Goal: Task Accomplishment & Management: Manage account settings

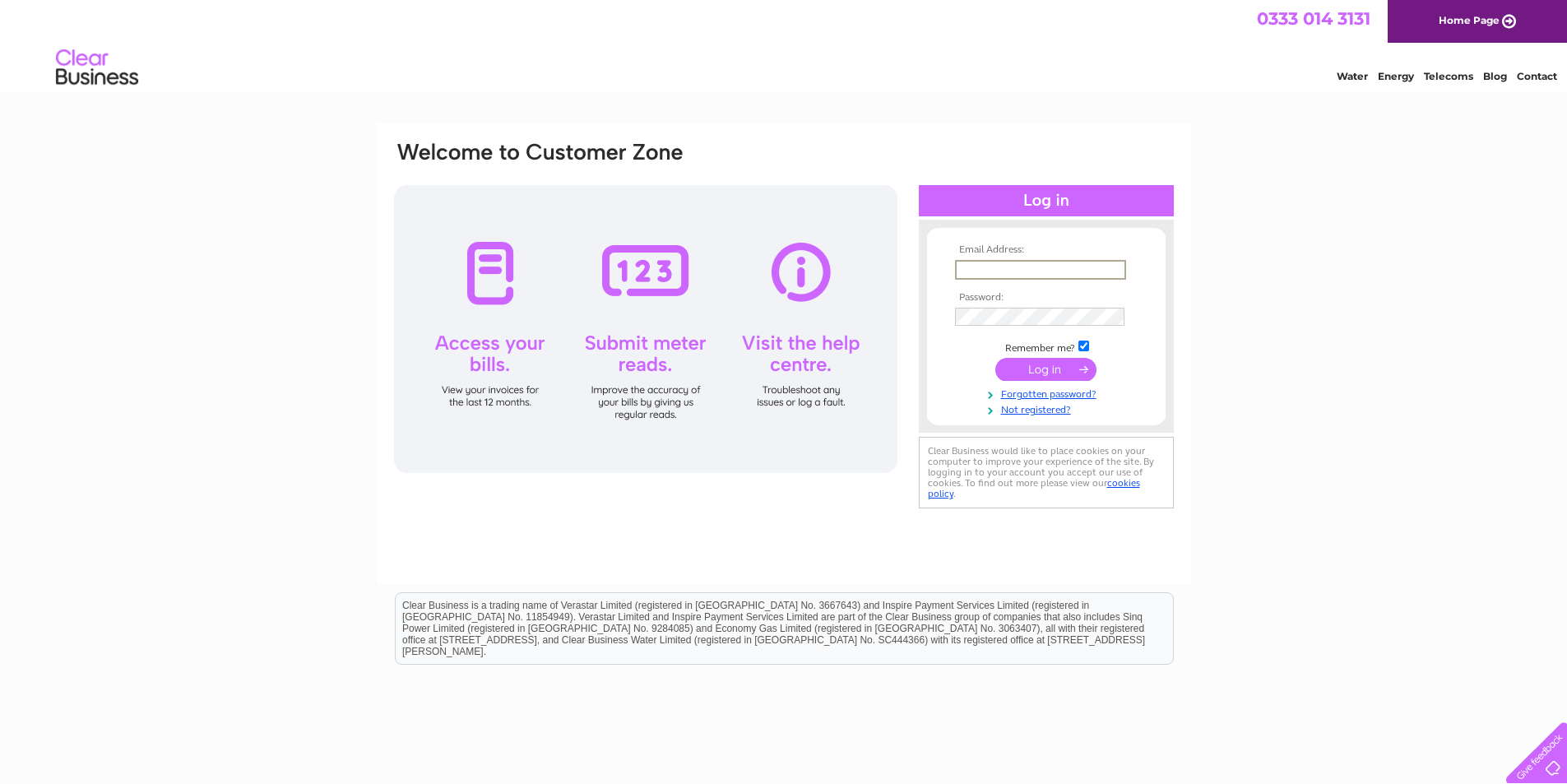
click at [994, 272] on input "text" at bounding box center [1041, 269] width 171 height 20
type input "rjhall2011@hotmail.co.uk"
click at [1059, 373] on input "submit" at bounding box center [1046, 368] width 101 height 23
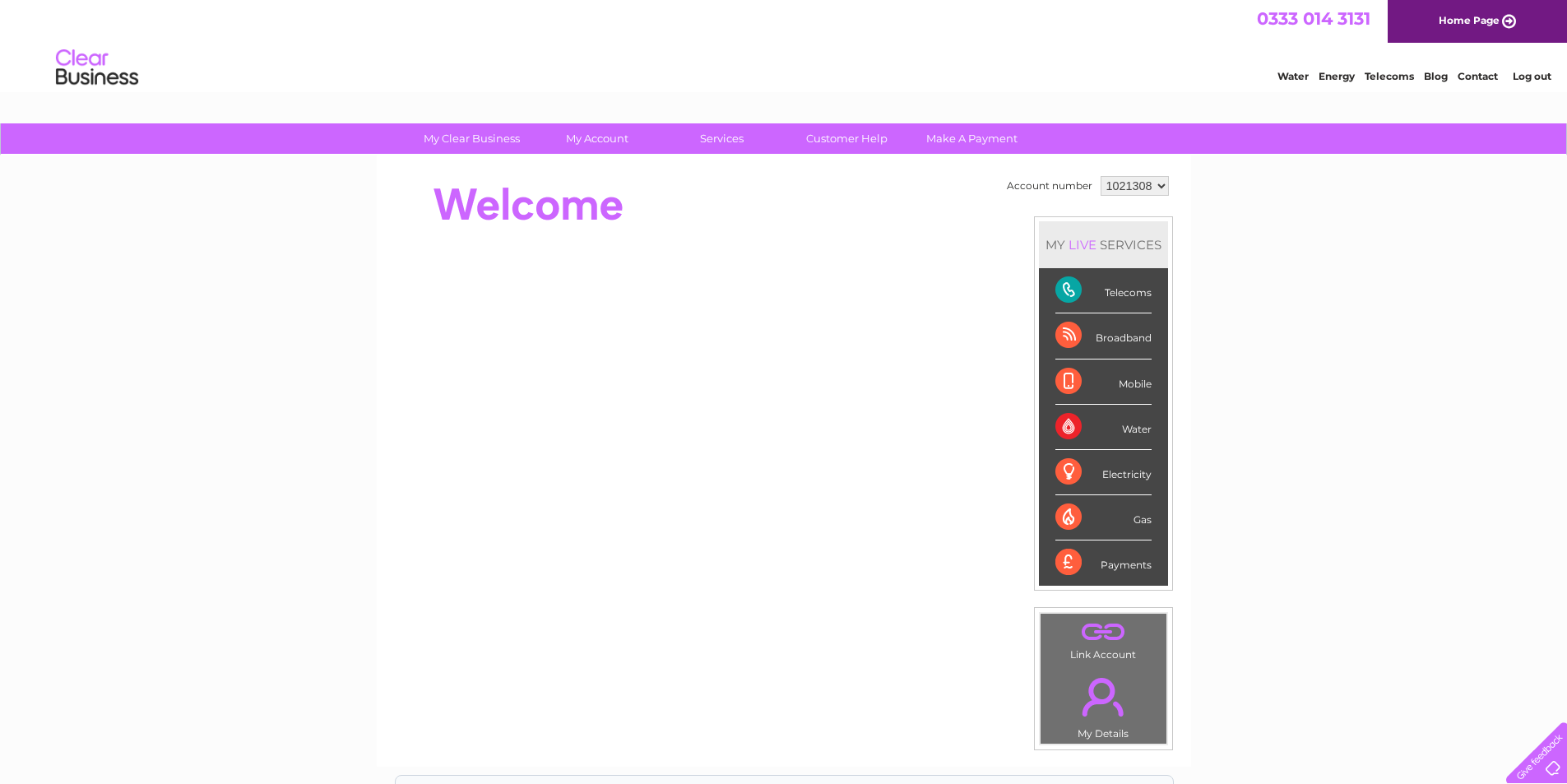
click at [1069, 285] on div "Telecoms" at bounding box center [1103, 291] width 96 height 46
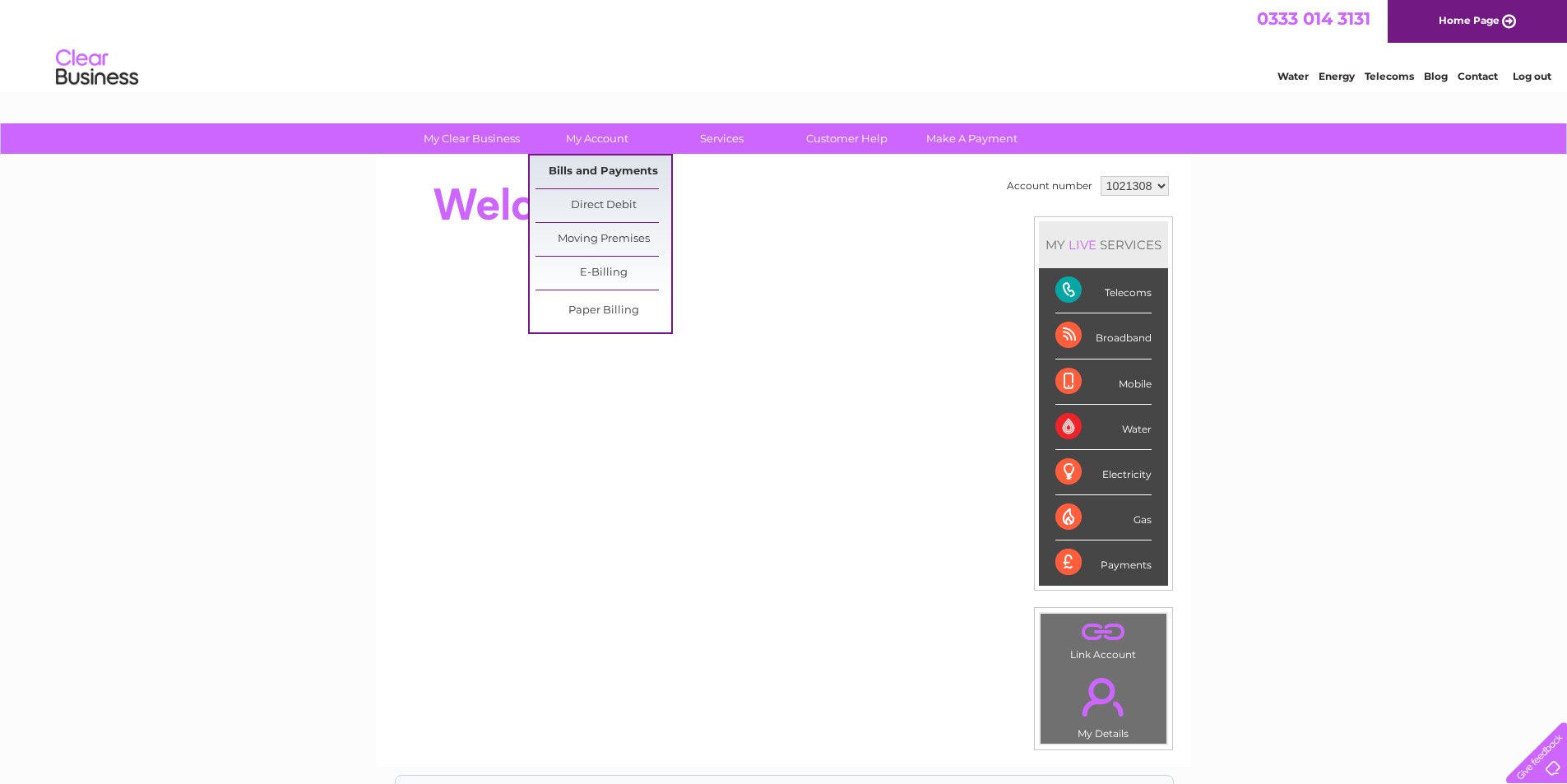
click at [608, 169] on link "Bills and Payments" at bounding box center [603, 172] width 136 height 33
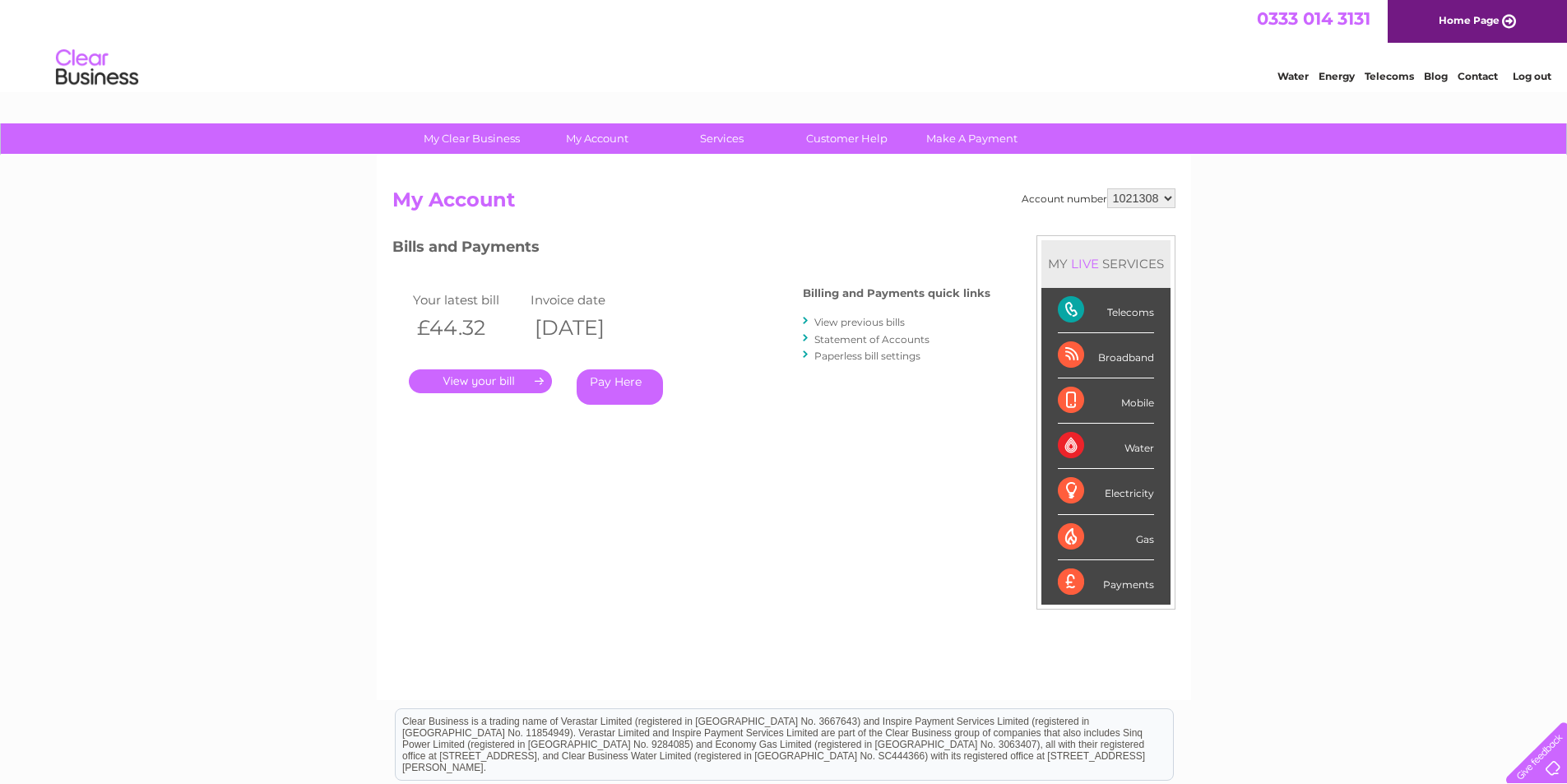
click at [505, 381] on link "." at bounding box center [480, 380] width 144 height 24
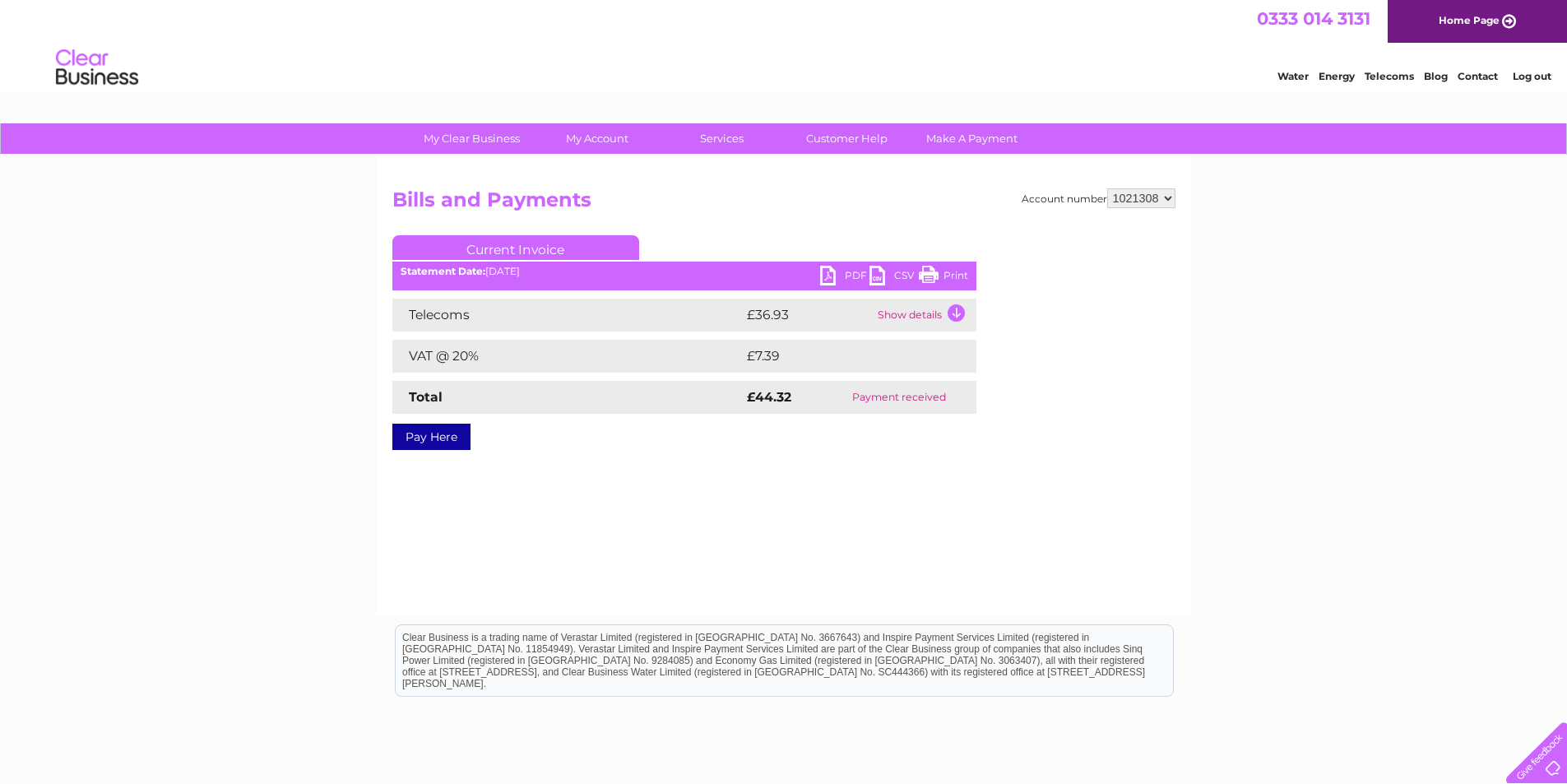
click at [834, 272] on link "PDF" at bounding box center [845, 277] width 49 height 24
click at [835, 273] on link "PDF" at bounding box center [845, 277] width 49 height 24
